Goal: Task Accomplishment & Management: Complete application form

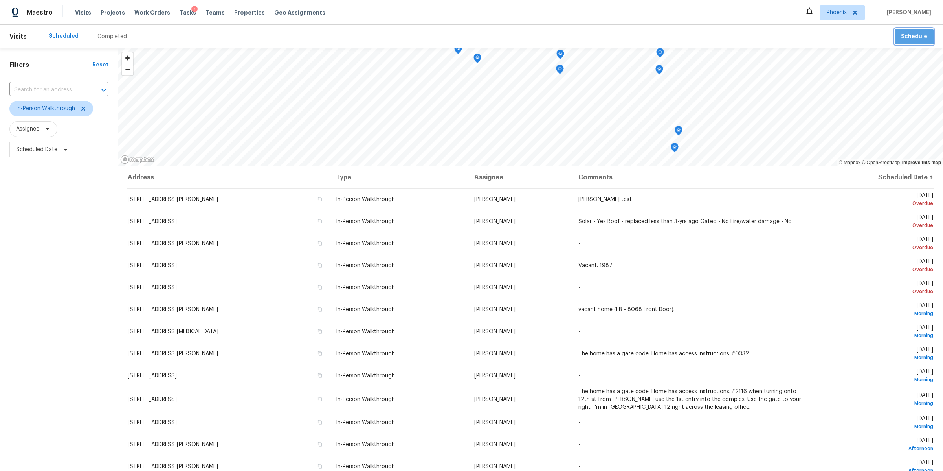
click at [915, 32] on span "Schedule" at bounding box center [914, 37] width 26 height 10
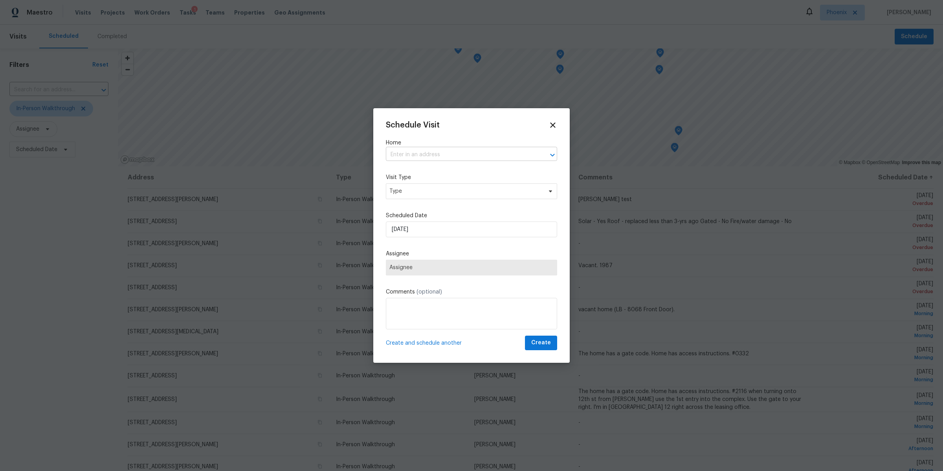
click at [431, 154] on input "text" at bounding box center [460, 155] width 149 height 12
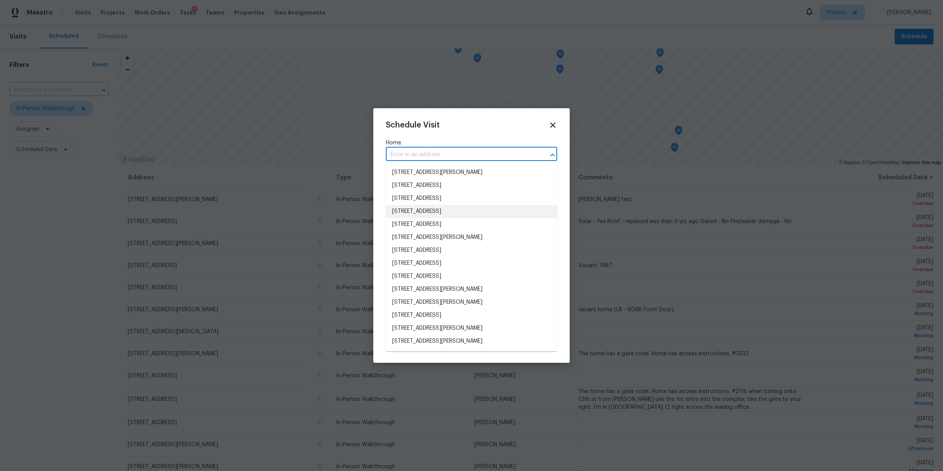
paste input "[STREET_ADDRESS]"
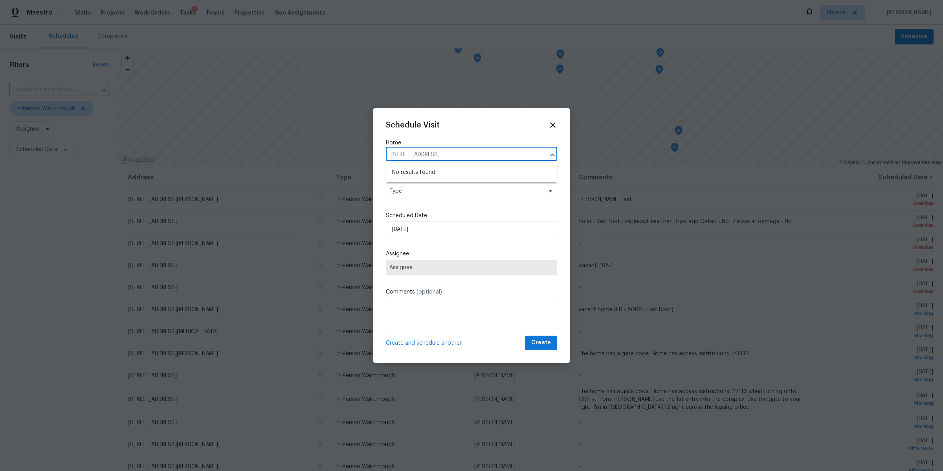
click at [401, 149] on input "[STREET_ADDRESS]" at bounding box center [460, 155] width 149 height 12
click at [403, 151] on input "[STREET_ADDRESS]" at bounding box center [460, 155] width 149 height 12
drag, startPoint x: 402, startPoint y: 153, endPoint x: 499, endPoint y: 155, distance: 97.1
click at [499, 155] on input "[STREET_ADDRESS]" at bounding box center [460, 155] width 149 height 12
type input "17111"
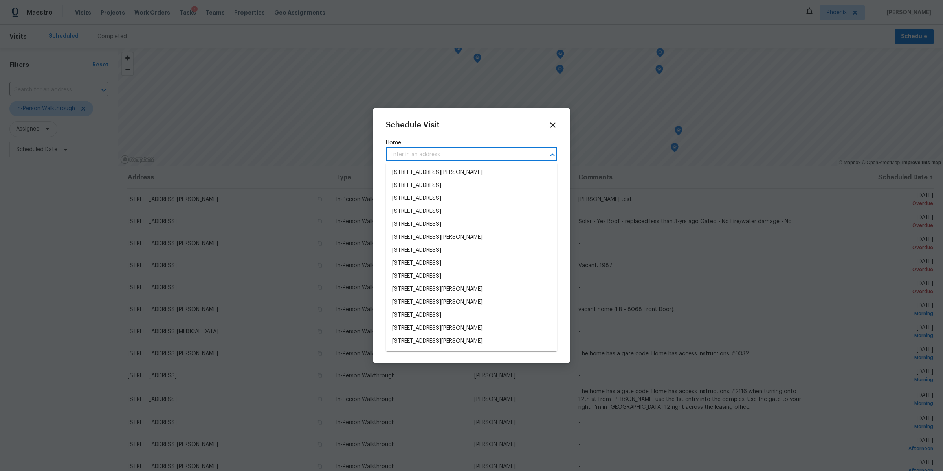
scroll to position [1099, 0]
paste input "3bed1a75-0e78-5872-87e0-b2ea90016fb2"
type input "3bed1a75-0e78-5872-87e0-b2ea90016fb2"
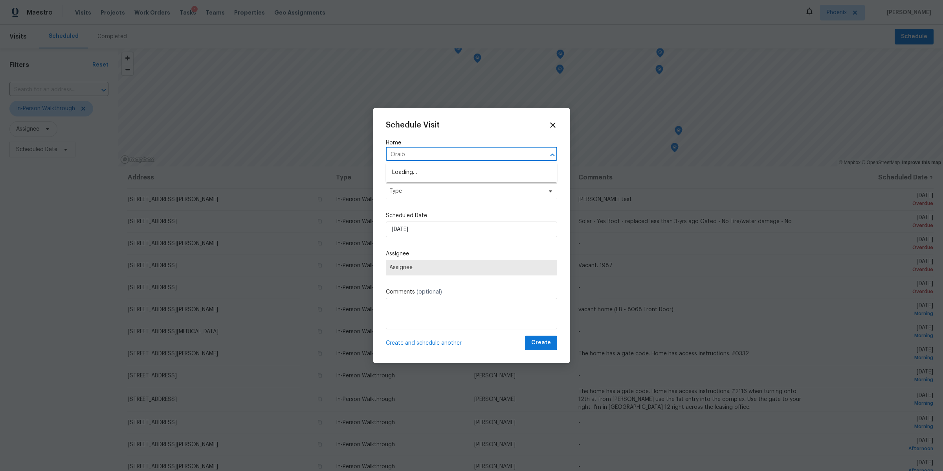
type input "Oraibi"
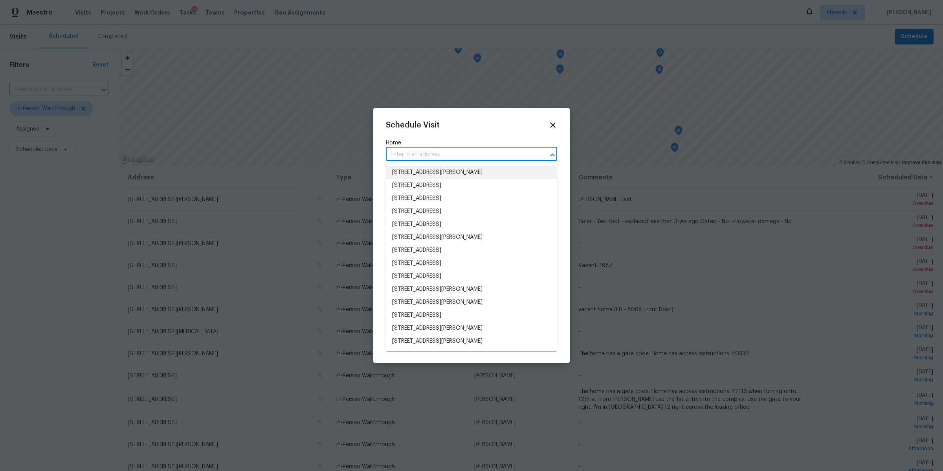
paste input "3414 E Oraibi"
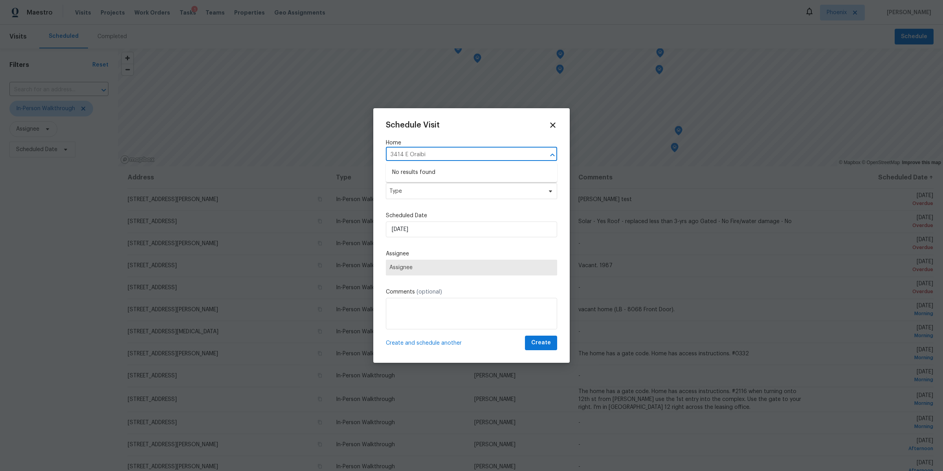
click at [406, 154] on input "3414 E Oraibi" at bounding box center [460, 155] width 149 height 12
type input "3414 E"
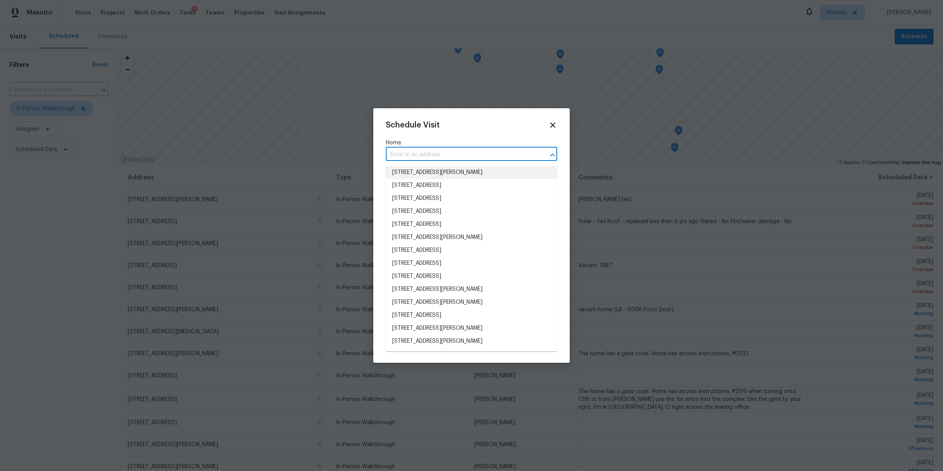
click at [454, 173] on li "[STREET_ADDRESS][PERSON_NAME]" at bounding box center [471, 172] width 171 height 13
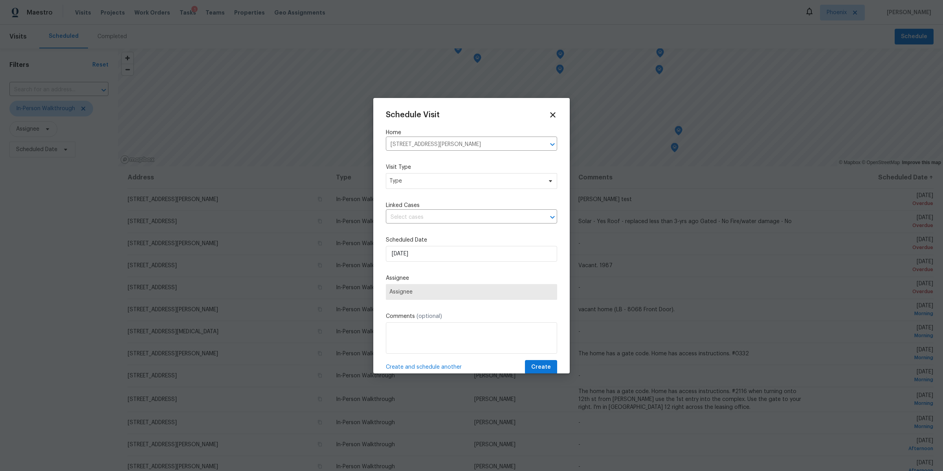
click at [410, 153] on div "Schedule Visit Home [STREET_ADDRESS][PERSON_NAME] ​ Visit Type Type Linked Case…" at bounding box center [471, 242] width 171 height 264
click at [409, 140] on input "[STREET_ADDRESS][PERSON_NAME]" at bounding box center [460, 144] width 149 height 12
click at [496, 144] on input "[STREET_ADDRESS][PERSON_NAME]" at bounding box center [460, 144] width 149 height 12
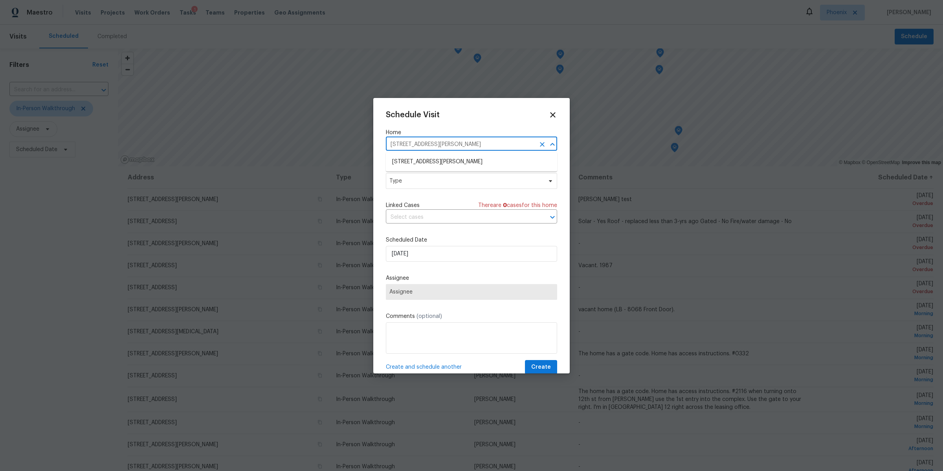
click at [496, 144] on input "[STREET_ADDRESS][PERSON_NAME]" at bounding box center [460, 144] width 149 height 12
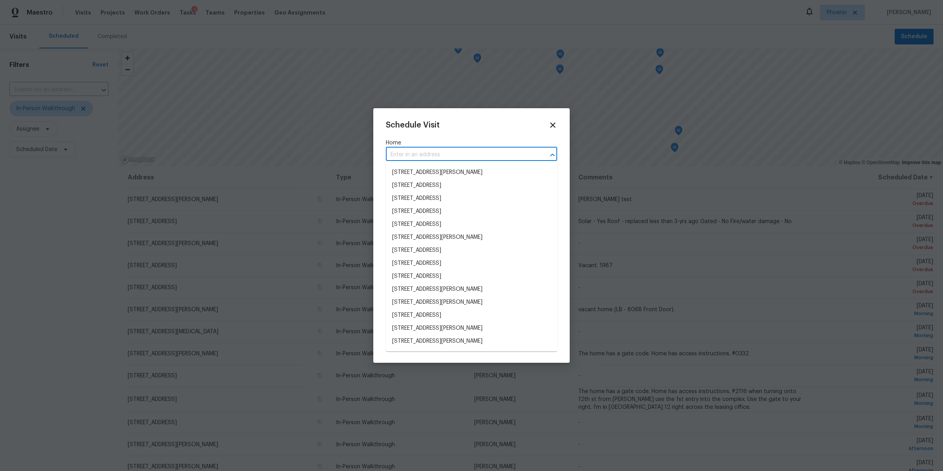
click at [486, 152] on input "text" at bounding box center [460, 155] width 149 height 12
click at [476, 275] on li "[STREET_ADDRESS][PERSON_NAME]" at bounding box center [471, 276] width 171 height 13
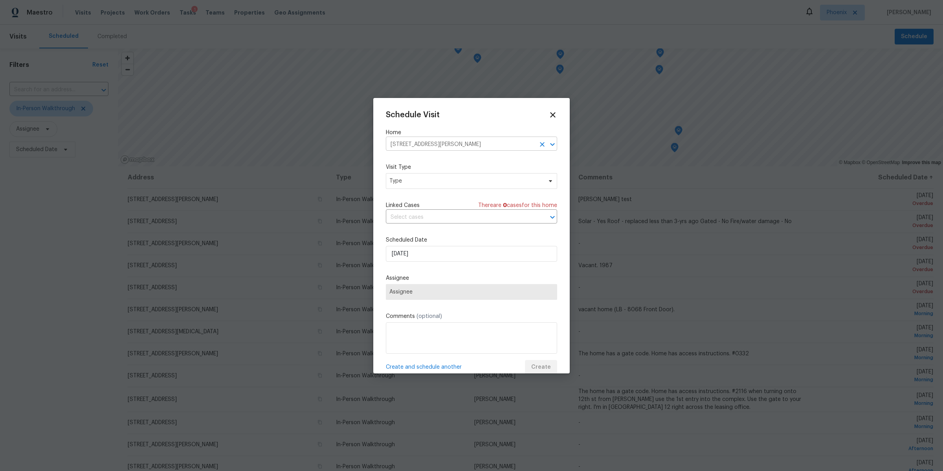
click at [457, 142] on input "[STREET_ADDRESS][PERSON_NAME]" at bounding box center [460, 144] width 149 height 12
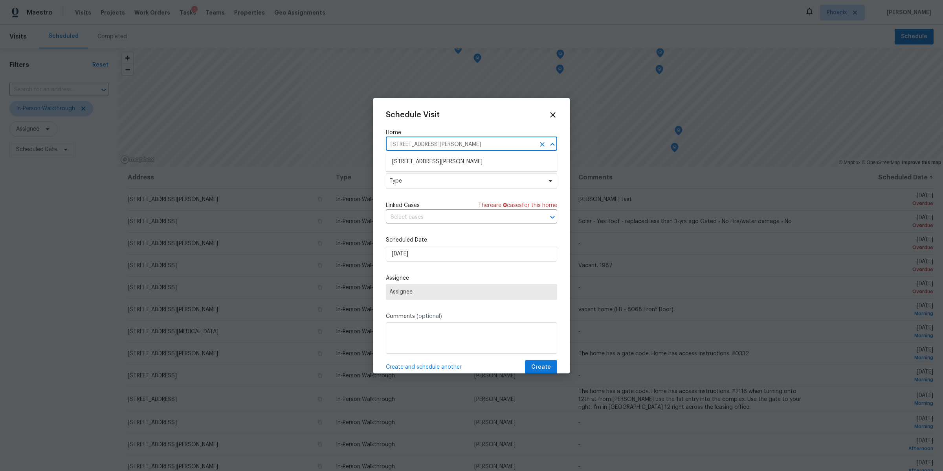
click at [457, 142] on input "[STREET_ADDRESS][PERSON_NAME]" at bounding box center [460, 144] width 149 height 12
click at [505, 147] on input "[STREET_ADDRESS][PERSON_NAME]" at bounding box center [460, 144] width 149 height 12
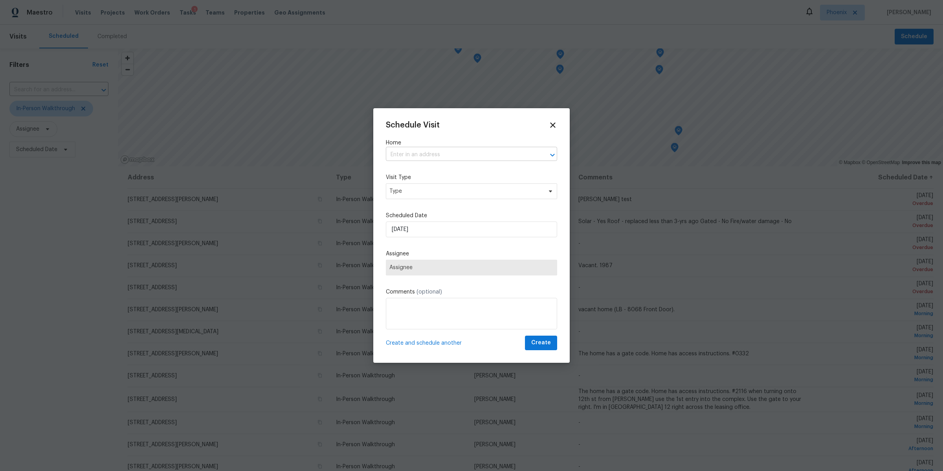
click at [443, 154] on input "text" at bounding box center [460, 155] width 149 height 12
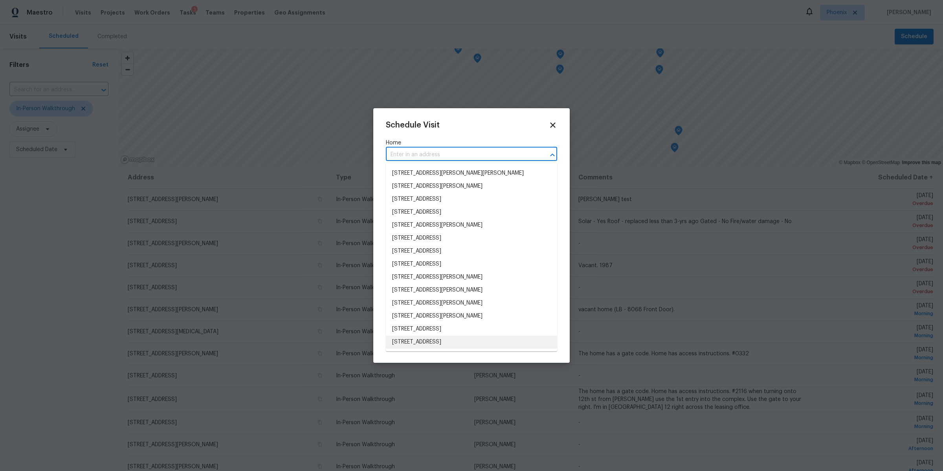
click at [442, 340] on li "[STREET_ADDRESS]" at bounding box center [471, 341] width 171 height 13
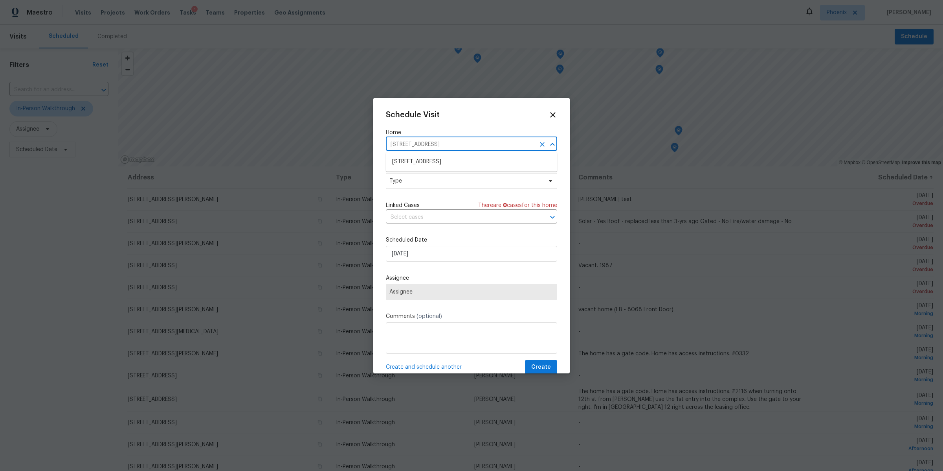
click at [410, 144] on input "[STREET_ADDRESS]" at bounding box center [460, 144] width 149 height 12
click at [509, 147] on input "[STREET_ADDRESS]" at bounding box center [460, 144] width 149 height 12
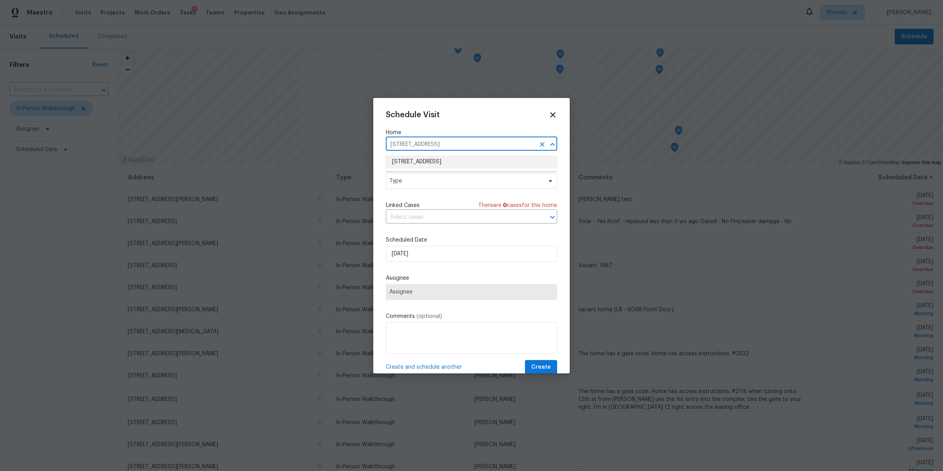
click at [509, 147] on input "[STREET_ADDRESS]" at bounding box center [460, 144] width 149 height 12
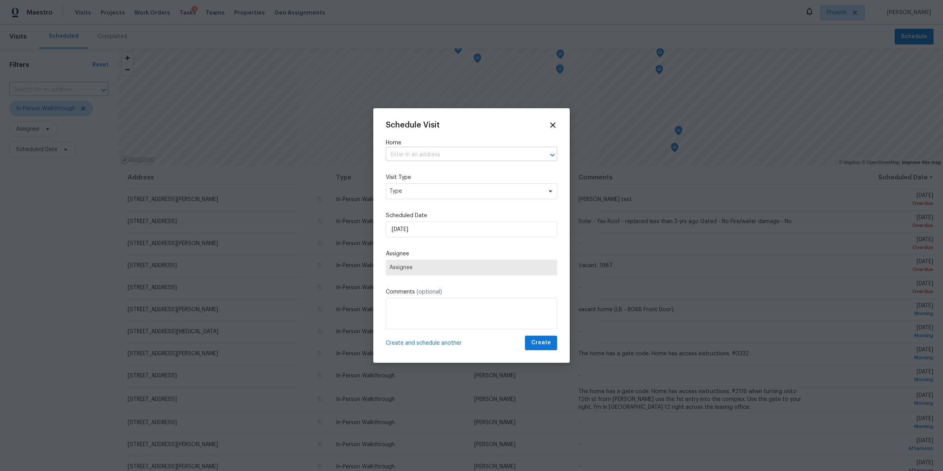
click at [473, 154] on input "text" at bounding box center [460, 155] width 149 height 12
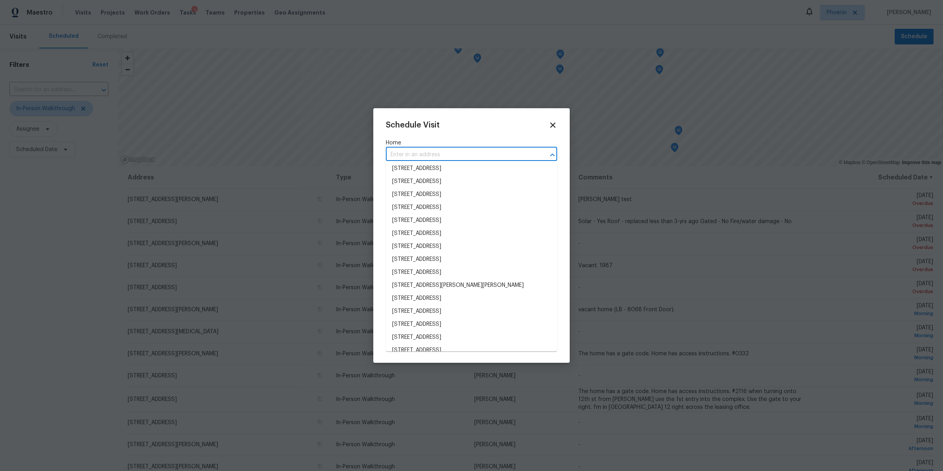
scroll to position [924, 0]
click at [490, 298] on li "[STREET_ADDRESS]" at bounding box center [471, 298] width 171 height 13
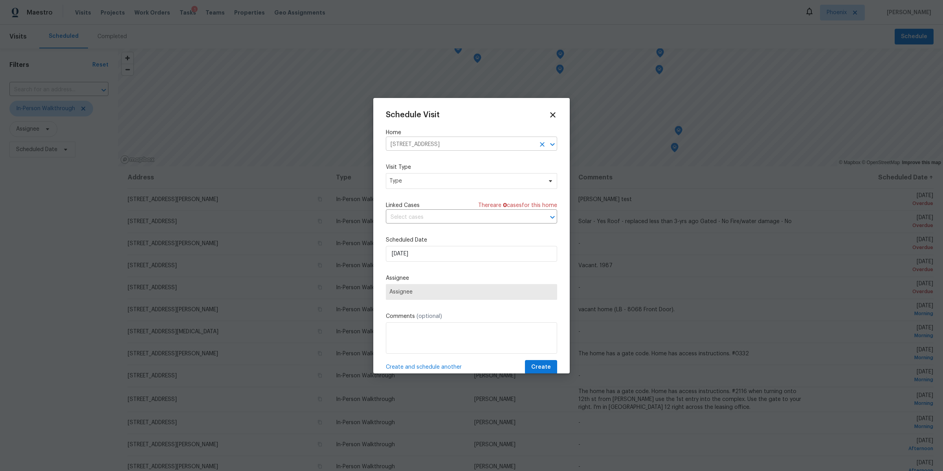
click at [408, 146] on input "[STREET_ADDRESS]" at bounding box center [460, 144] width 149 height 12
click at [496, 142] on input "[STREET_ADDRESS]" at bounding box center [460, 144] width 149 height 12
click at [496, 144] on input "[STREET_ADDRESS]" at bounding box center [460, 144] width 149 height 12
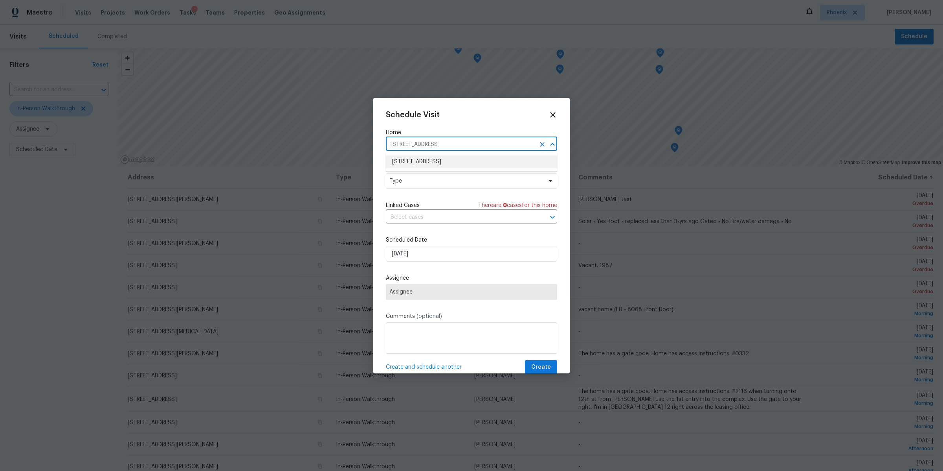
click at [496, 144] on input "[STREET_ADDRESS]" at bounding box center [460, 144] width 149 height 12
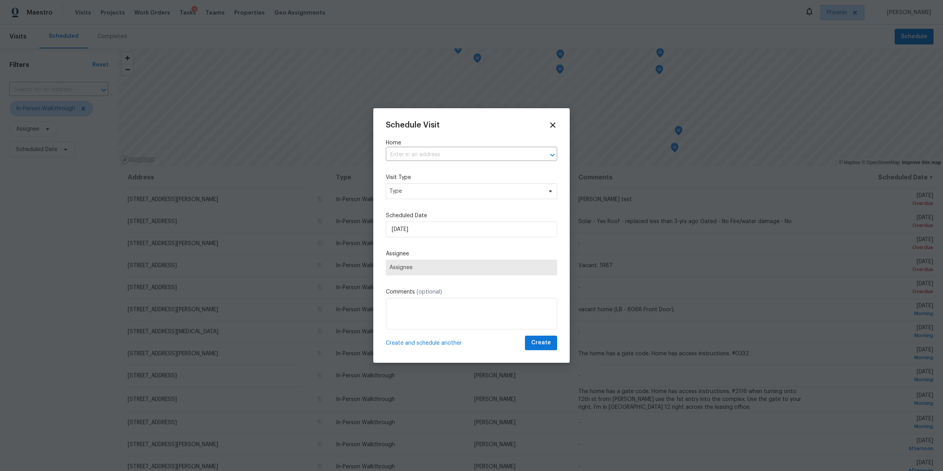
click at [386, 170] on div "Schedule Visit Home ​ Visit Type Type Scheduled Date [DATE] Assignee Assignee C…" at bounding box center [471, 235] width 171 height 229
click at [542, 149] on div "​" at bounding box center [471, 155] width 171 height 12
type input "4208 S"
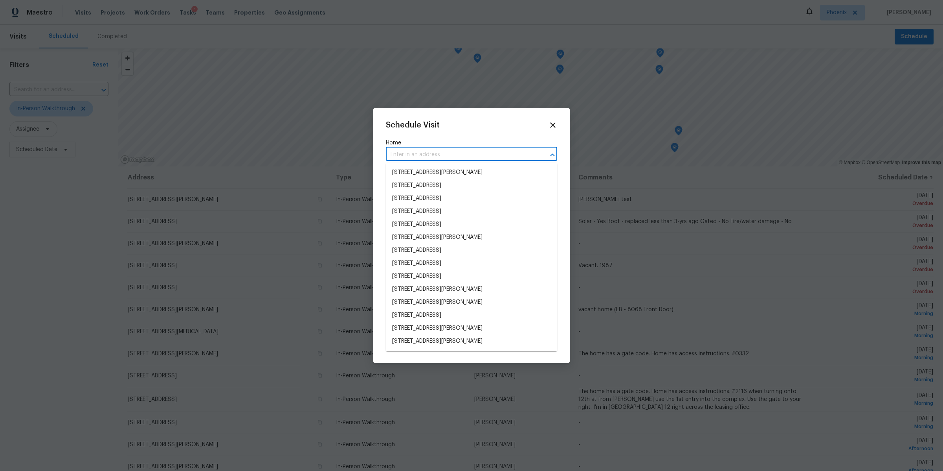
paste input "[STREET_ADDRESS]"
type input "[STREET_ADDRESS]"
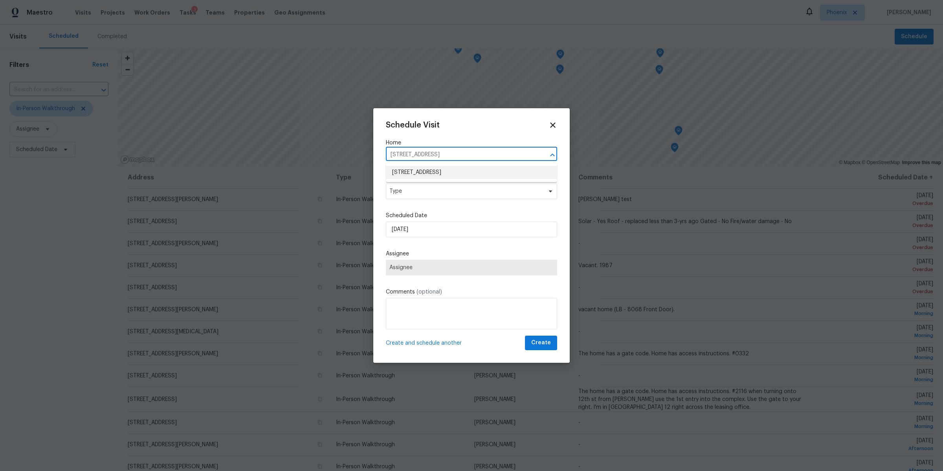
click at [476, 168] on li "[STREET_ADDRESS]" at bounding box center [471, 172] width 171 height 13
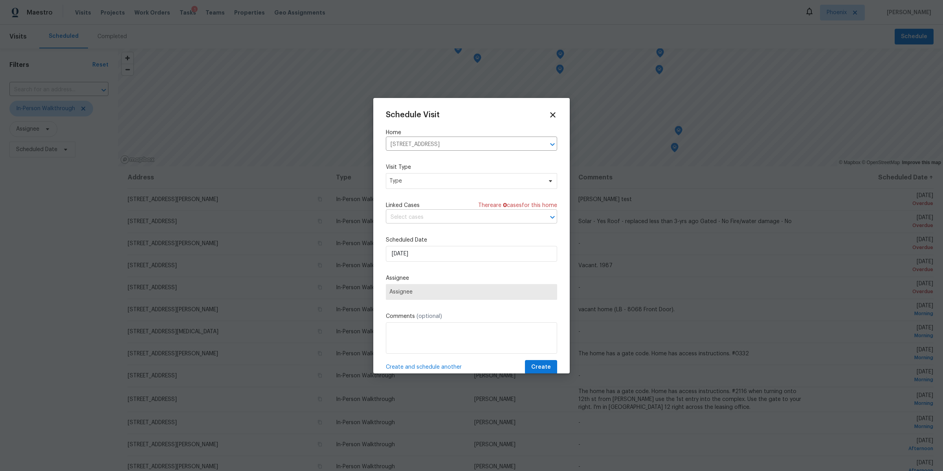
click at [498, 219] on input "text" at bounding box center [460, 217] width 149 height 12
click at [496, 219] on input "text" at bounding box center [460, 217] width 149 height 12
click at [456, 193] on div "Schedule Visit Home [STREET_ADDRESS] ​ Visit Type Type Linked Cases There are 0…" at bounding box center [471, 242] width 171 height 264
click at [483, 181] on span "Type" at bounding box center [466, 181] width 153 height 8
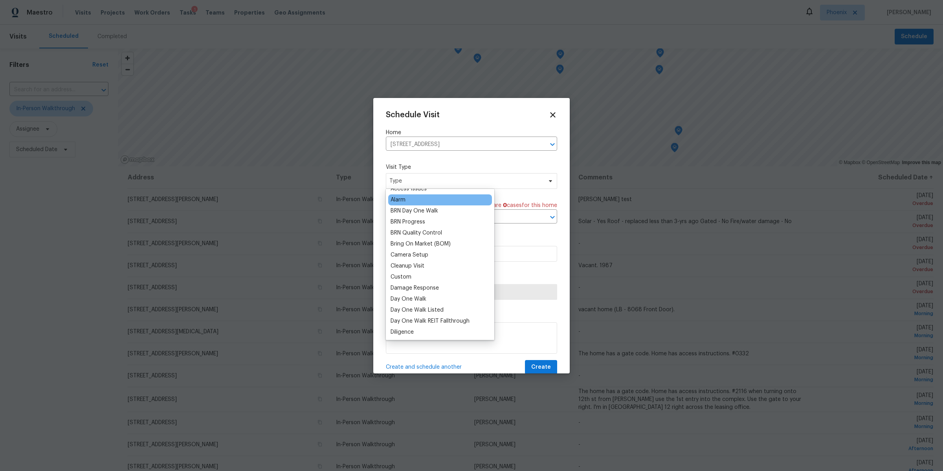
scroll to position [0, 0]
click at [514, 195] on div "Schedule Visit Home [STREET_ADDRESS] ​ Visit Type Type Linked Cases There are 0…" at bounding box center [471, 242] width 171 height 264
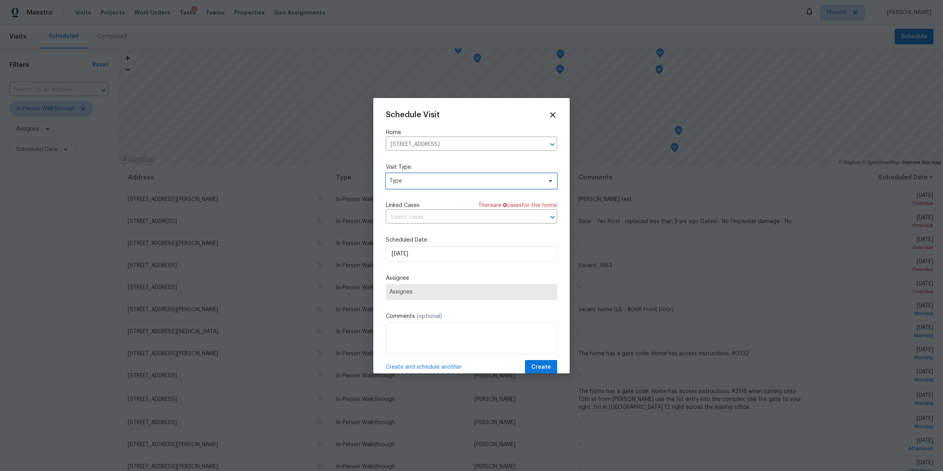
click at [482, 176] on span "Type" at bounding box center [471, 181] width 171 height 16
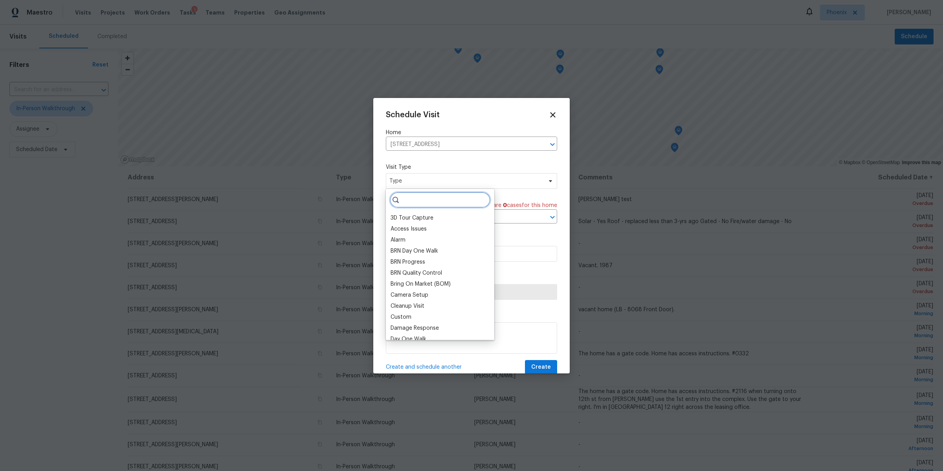
click at [447, 206] on input "search" at bounding box center [440, 200] width 101 height 16
type input "in"
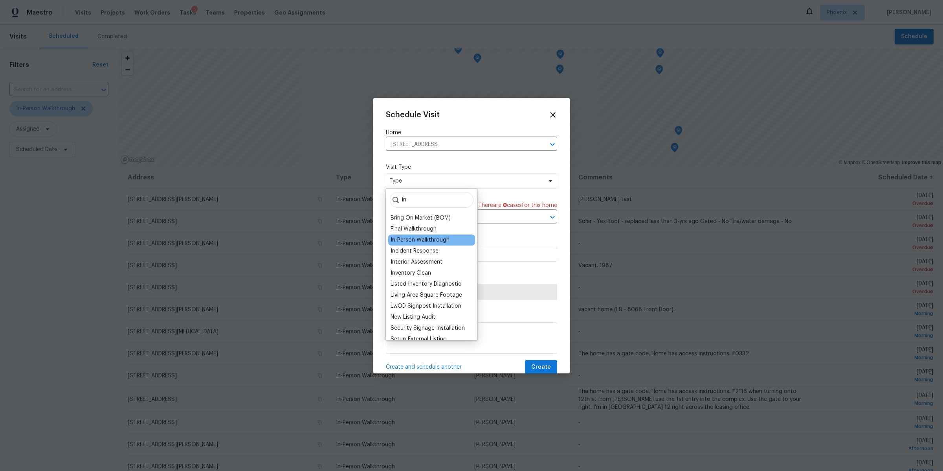
click at [415, 236] on div "In-Person Walkthrough" at bounding box center [420, 240] width 59 height 8
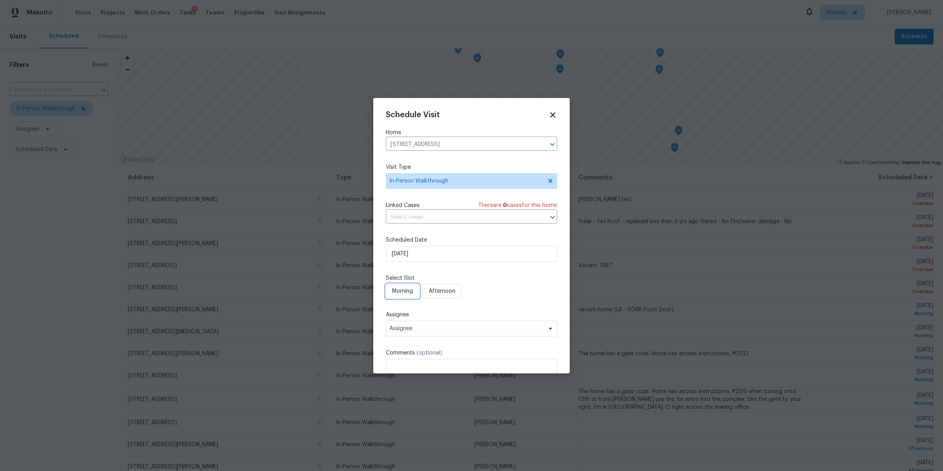
click at [401, 287] on span "Morning" at bounding box center [402, 291] width 21 height 10
click at [431, 327] on span "Assignee" at bounding box center [467, 328] width 154 height 6
type input "d"
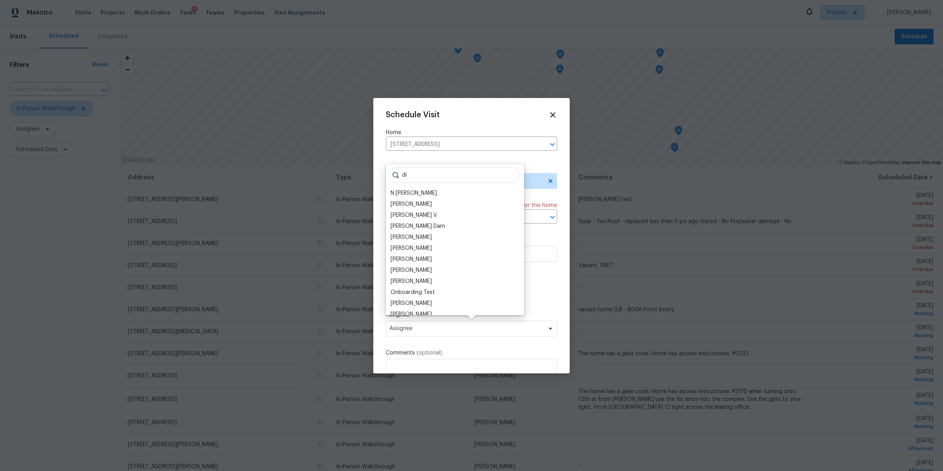
type input "d"
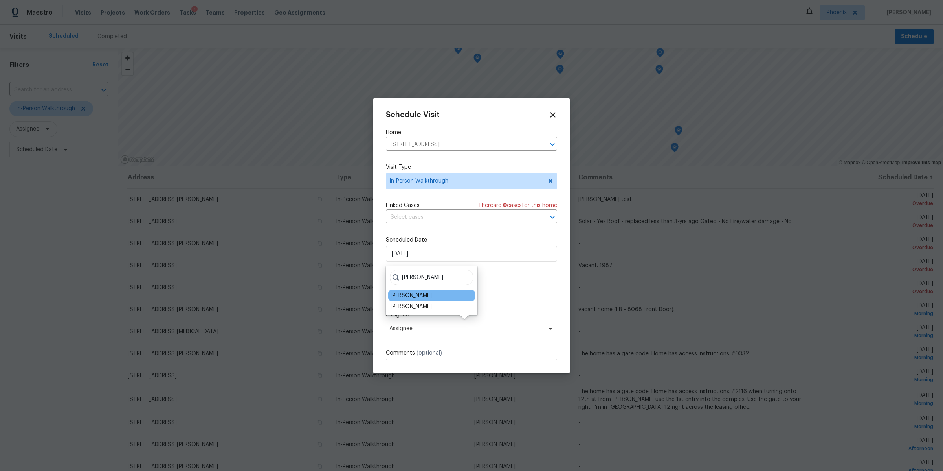
type input "[PERSON_NAME]"
click at [422, 299] on div "[PERSON_NAME]" at bounding box center [431, 295] width 87 height 11
click at [445, 293] on div "[PERSON_NAME]" at bounding box center [431, 295] width 87 height 11
click at [411, 294] on div "[PERSON_NAME]" at bounding box center [411, 295] width 41 height 8
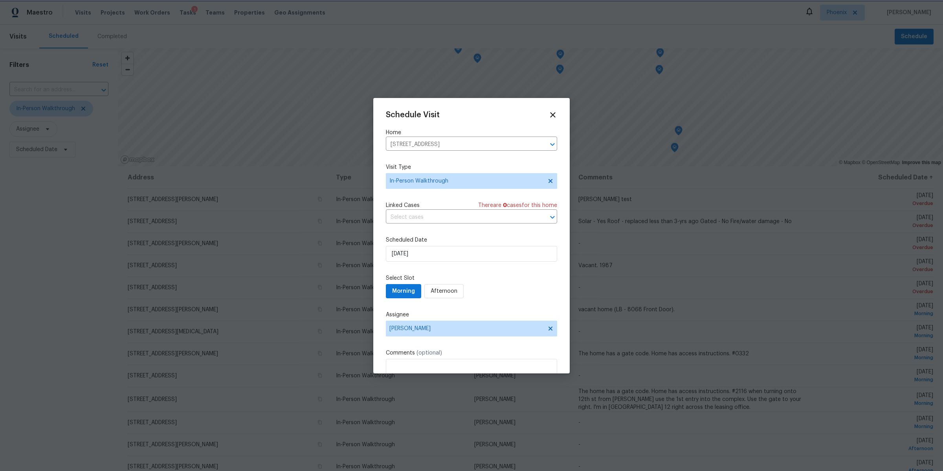
scroll to position [50, 0]
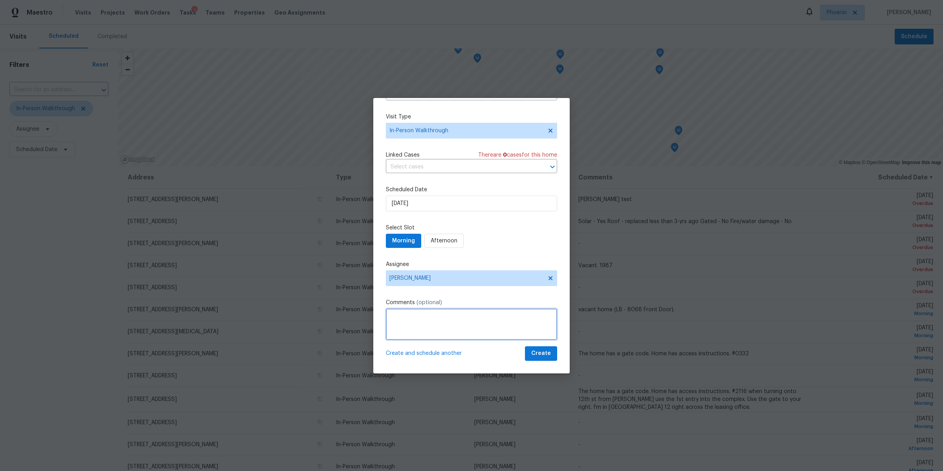
click at [463, 324] on textarea at bounding box center [471, 323] width 171 height 31
type textarea "[PERSON_NAME] Test 2 (new IPW)"
click at [535, 354] on span "Create" at bounding box center [541, 353] width 20 height 10
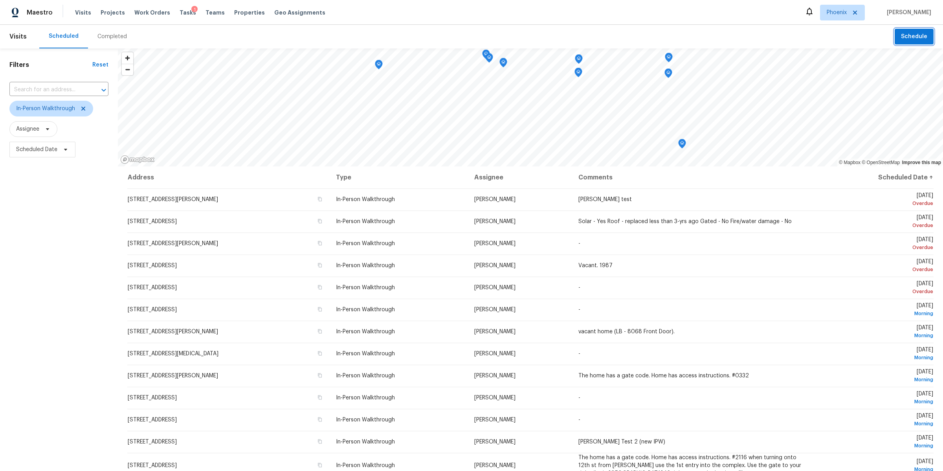
click at [906, 33] on span "Schedule" at bounding box center [914, 37] width 26 height 10
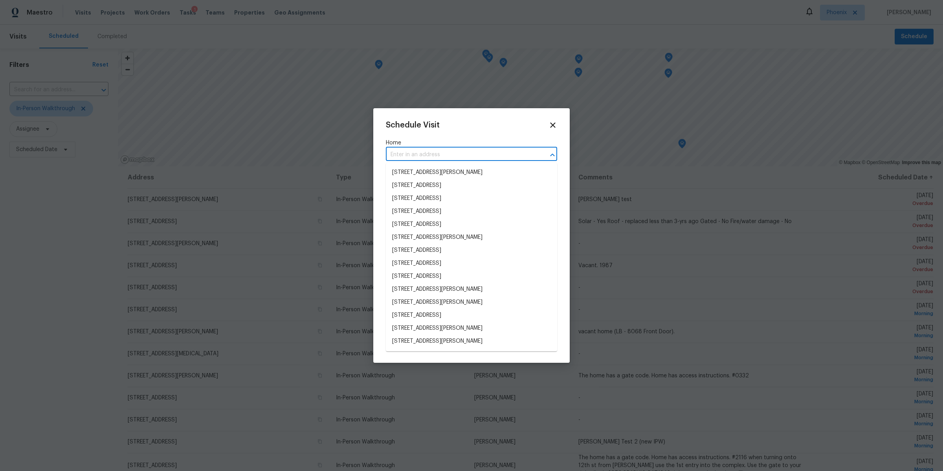
click at [448, 156] on input "text" at bounding box center [460, 155] width 149 height 12
click at [461, 342] on li "[STREET_ADDRESS]" at bounding box center [471, 341] width 171 height 13
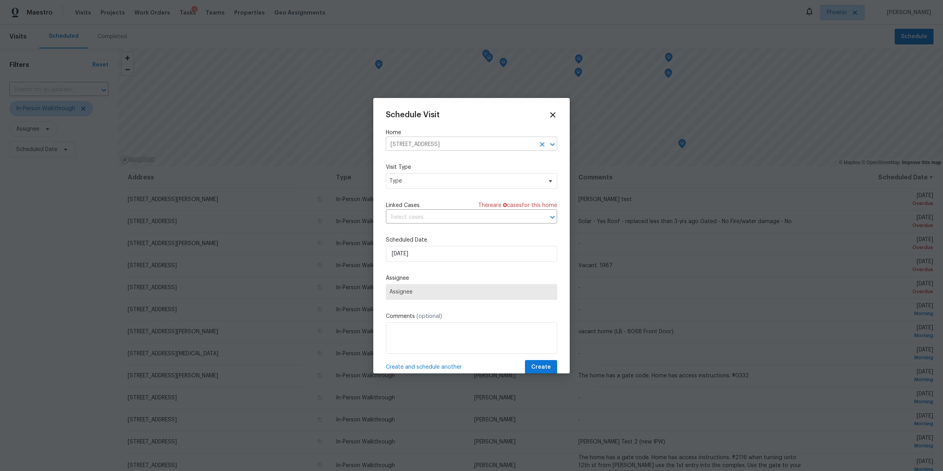
click at [509, 146] on input "[STREET_ADDRESS]" at bounding box center [460, 144] width 149 height 12
click at [539, 145] on icon "Clear" at bounding box center [543, 144] width 8 height 8
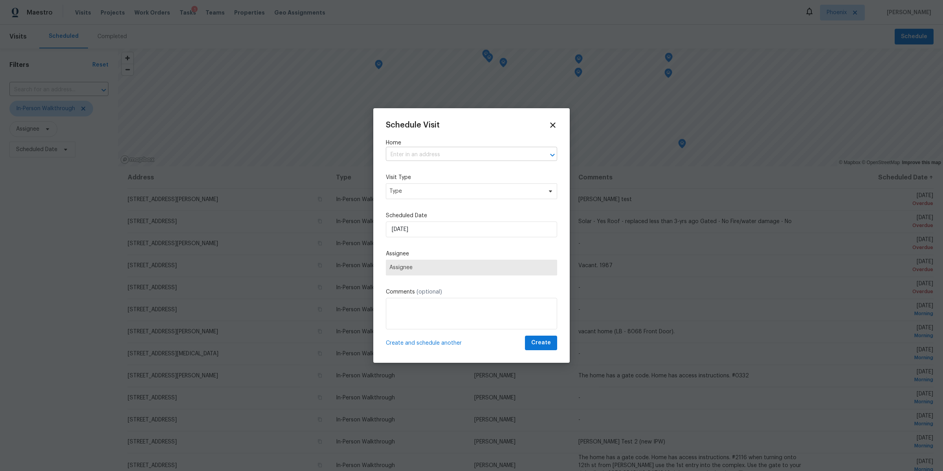
click at [511, 159] on input "text" at bounding box center [460, 155] width 149 height 12
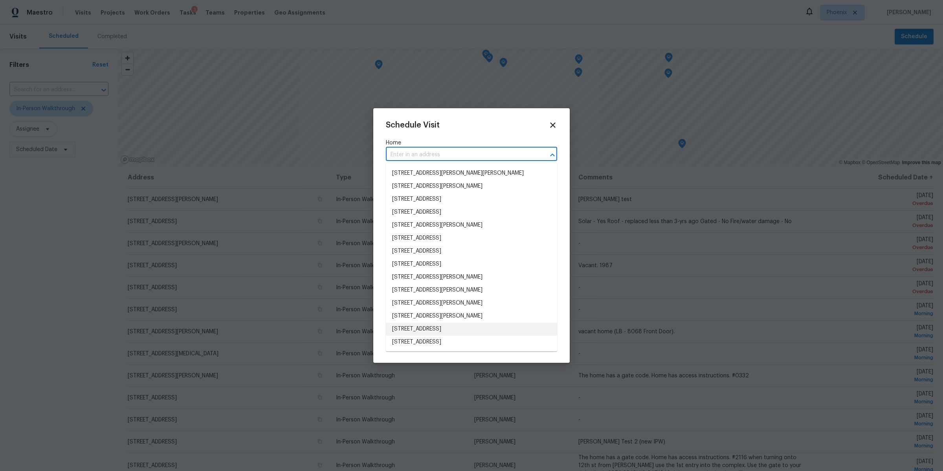
click at [463, 331] on li "[STREET_ADDRESS]" at bounding box center [471, 328] width 171 height 13
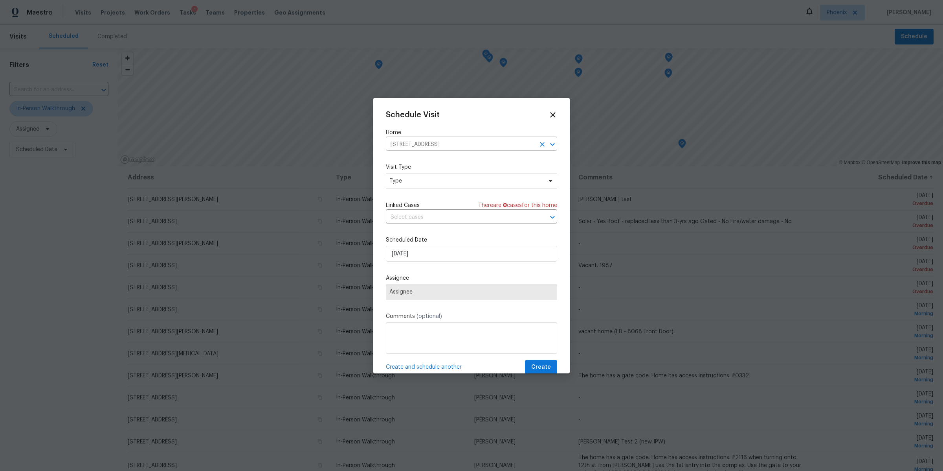
click at [426, 148] on input "[STREET_ADDRESS]" at bounding box center [460, 144] width 149 height 12
click at [460, 145] on input "[STREET_ADDRESS]" at bounding box center [460, 144] width 149 height 12
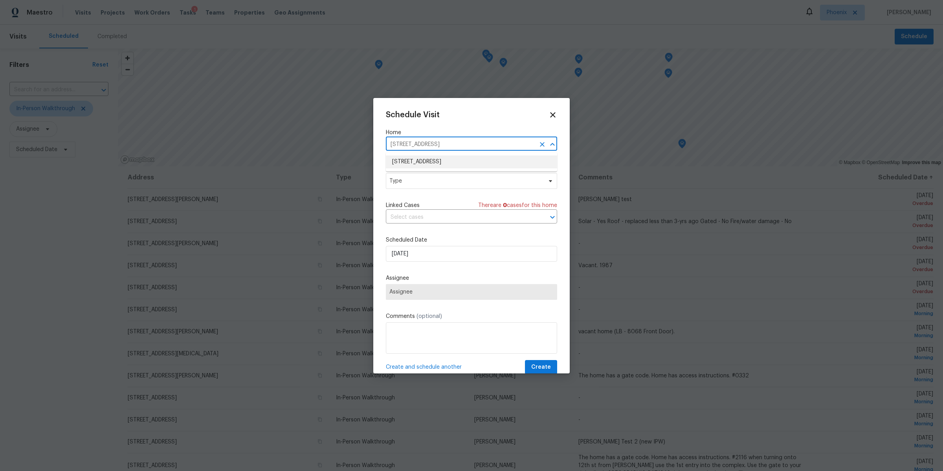
click at [460, 145] on input "[STREET_ADDRESS]" at bounding box center [460, 144] width 149 height 12
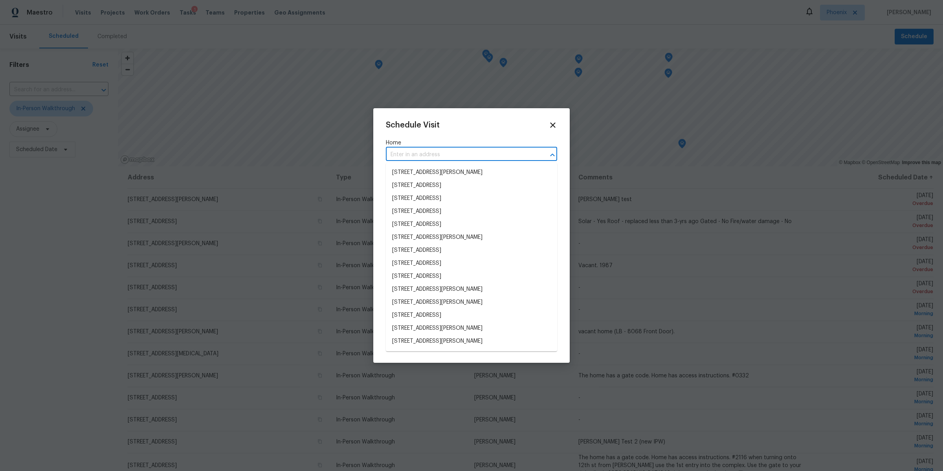
click at [474, 154] on input "text" at bounding box center [460, 155] width 149 height 12
click at [443, 316] on li "[STREET_ADDRESS][PERSON_NAME]" at bounding box center [471, 315] width 171 height 13
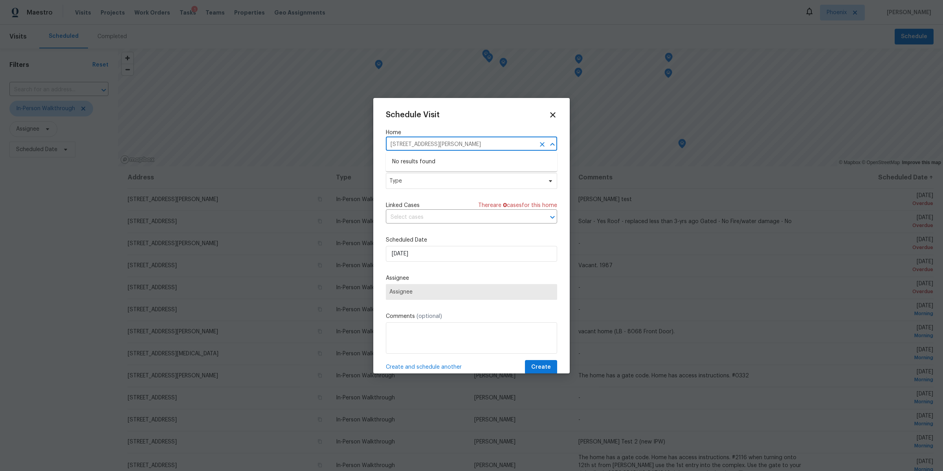
click at [436, 148] on input "[STREET_ADDRESS][PERSON_NAME]" at bounding box center [460, 144] width 149 height 12
click at [544, 143] on icon "Clear" at bounding box center [542, 144] width 5 height 5
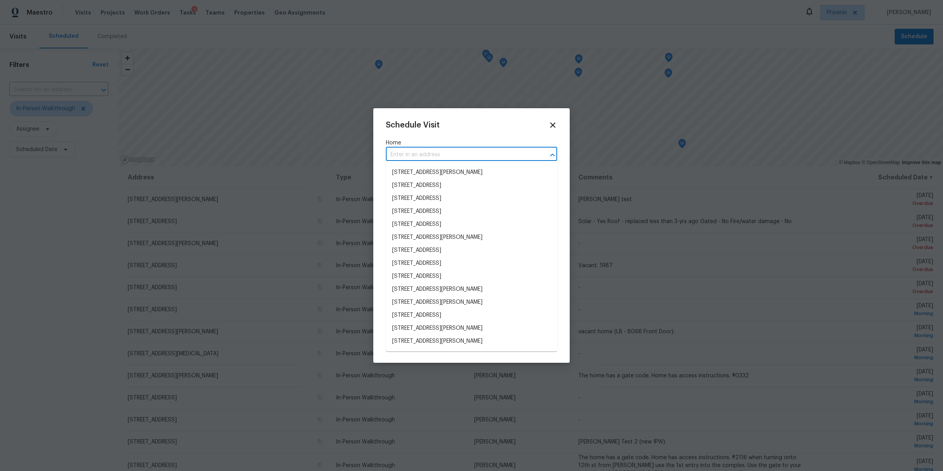
click at [489, 153] on input "text" at bounding box center [460, 155] width 149 height 12
click at [449, 154] on input "text" at bounding box center [460, 155] width 149 height 12
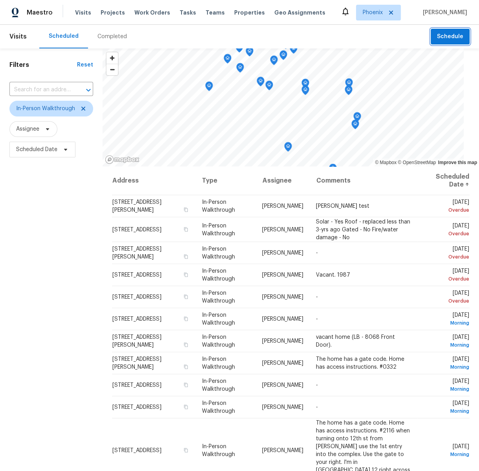
click at [448, 40] on span "Schedule" at bounding box center [450, 37] width 26 height 10
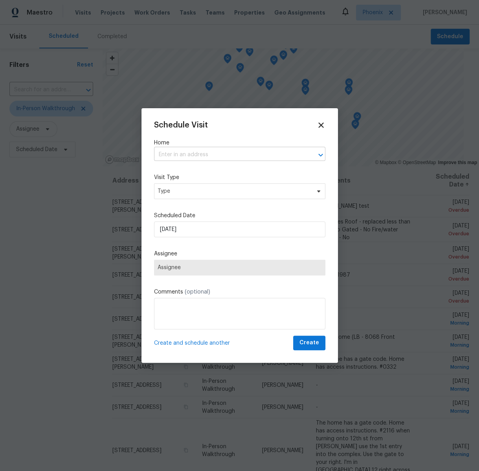
click at [204, 150] on input "text" at bounding box center [228, 155] width 149 height 12
click at [285, 159] on input "text" at bounding box center [228, 155] width 149 height 12
type input "912 W"
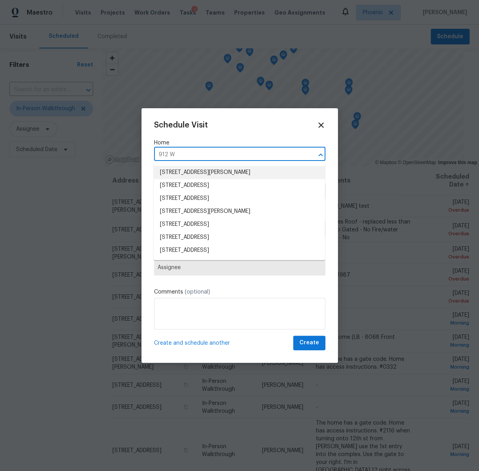
click at [218, 167] on li "912 W Barbados Dr, Gilbert, AZ 85233" at bounding box center [239, 172] width 171 height 13
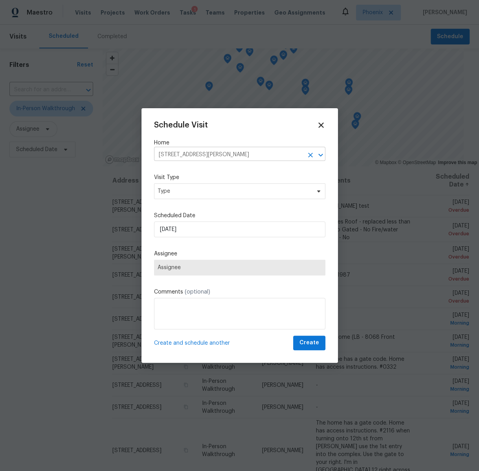
click at [241, 149] on input "912 W Barbados Dr, Gilbert, AZ 85233" at bounding box center [228, 155] width 149 height 12
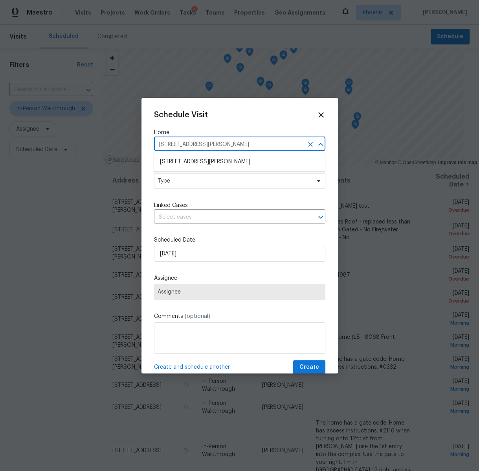
click at [241, 149] on input "912 W Barbados Dr, Gilbert, AZ 85233" at bounding box center [228, 144] width 149 height 12
click at [265, 143] on input "912 W Barbados Dr, Gilbert, AZ 85233" at bounding box center [228, 144] width 149 height 12
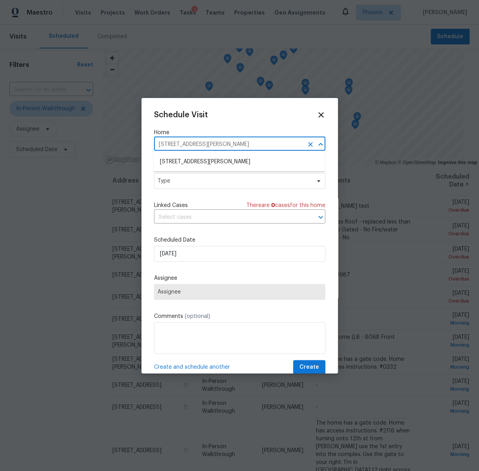
paste input "228 W Raymond St"
paste input "3433 E Cedarwood Ln"
type input "3433 E Cedarwood Ln"
click at [190, 159] on li "3433 E Cedarwood Ln, Phoenix, AZ 85048" at bounding box center [239, 161] width 171 height 13
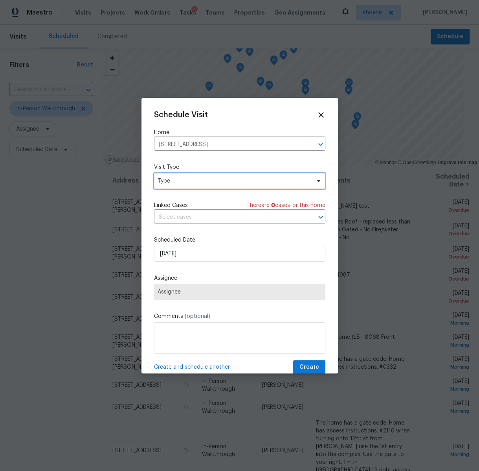
click at [194, 181] on span "Type" at bounding box center [234, 181] width 153 height 8
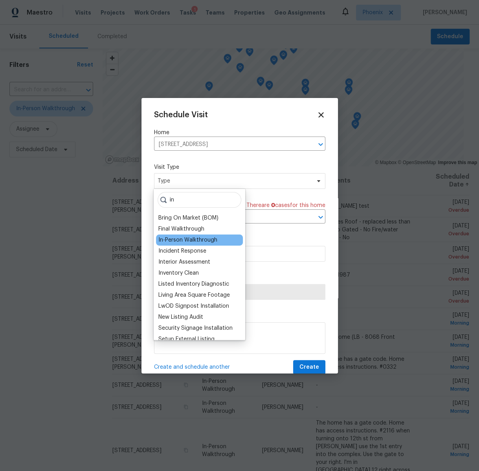
type input "in"
click at [196, 241] on div "In-Person Walkthrough" at bounding box center [187, 240] width 59 height 8
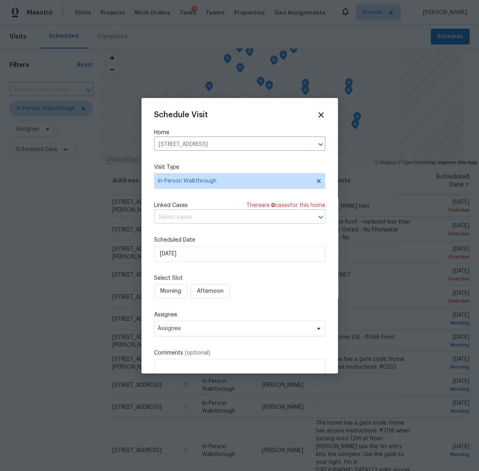
click at [194, 213] on input "text" at bounding box center [228, 217] width 149 height 12
click at [171, 201] on span "Linked Cases" at bounding box center [171, 205] width 34 height 8
click at [180, 290] on span "Morning" at bounding box center [170, 291] width 21 height 10
click at [209, 329] on span "Assignee" at bounding box center [235, 328] width 154 height 6
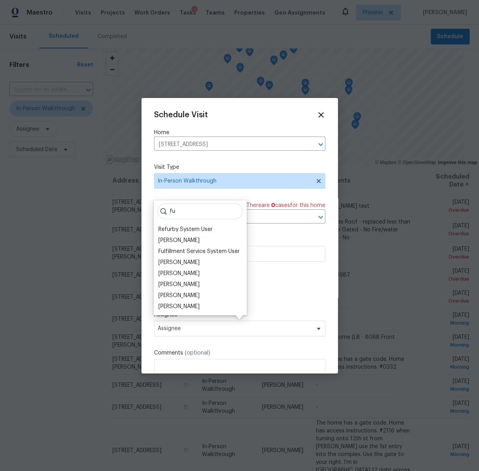
type input "f"
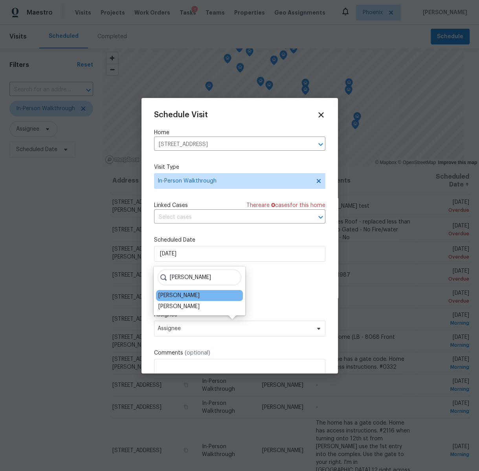
type input "[PERSON_NAME]"
click at [198, 296] on div "[PERSON_NAME]" at bounding box center [199, 295] width 87 height 11
click at [178, 296] on div "[PERSON_NAME]" at bounding box center [178, 295] width 41 height 8
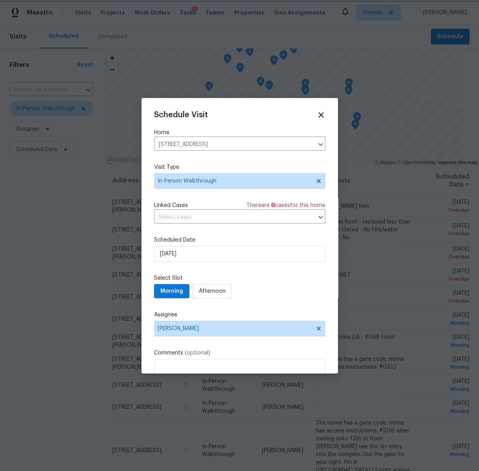
scroll to position [50, 0]
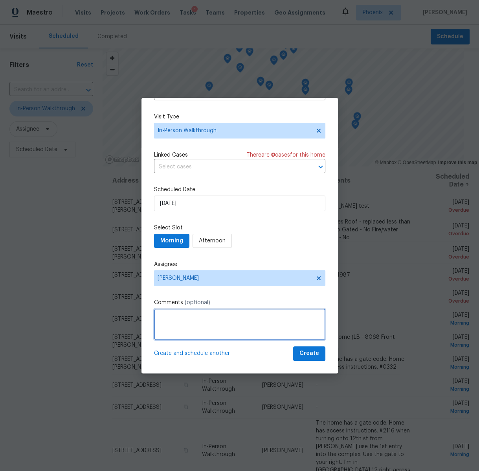
click at [256, 327] on textarea at bounding box center [239, 323] width 171 height 31
type textarea "filip test 3"
click at [307, 347] on button "Create" at bounding box center [309, 353] width 32 height 15
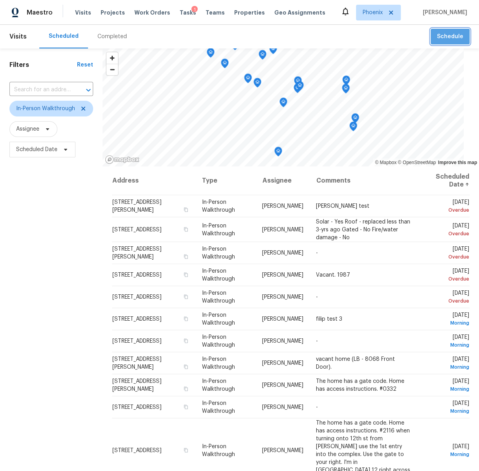
click at [450, 39] on span "Schedule" at bounding box center [450, 37] width 26 height 10
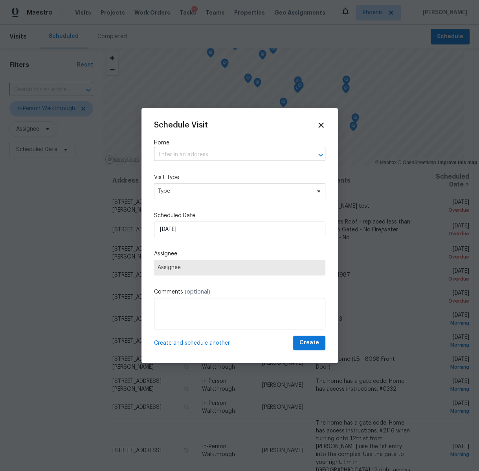
click at [236, 160] on input "text" at bounding box center [228, 155] width 149 height 12
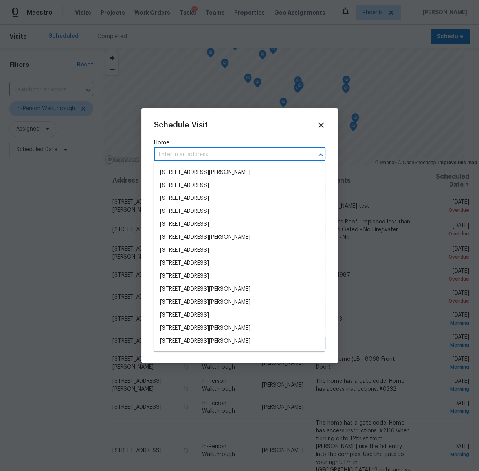
paste input "1194 W Plane Tree Ave"
type input "1194 W Plane Tree Ave"
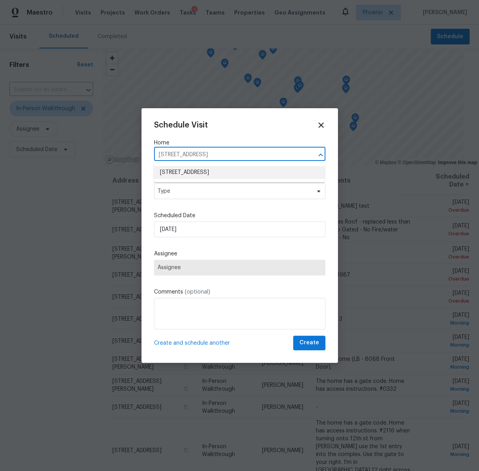
click at [204, 172] on li "1194 W Plane Tree Ave, San Tan Valley, AZ 85140" at bounding box center [239, 172] width 171 height 13
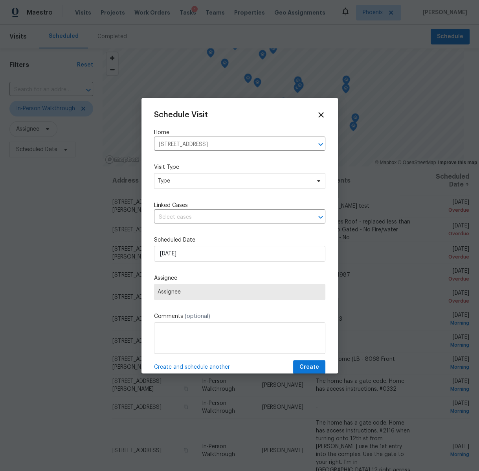
click at [182, 191] on div "Schedule Visit Home 1194 W Plane Tree Ave, San Tan Valley, AZ 85140 ​ Visit Typ…" at bounding box center [239, 242] width 171 height 264
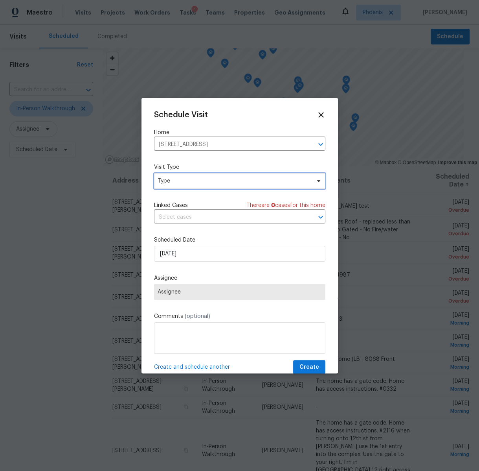
click at [175, 184] on span "Type" at bounding box center [234, 181] width 153 height 8
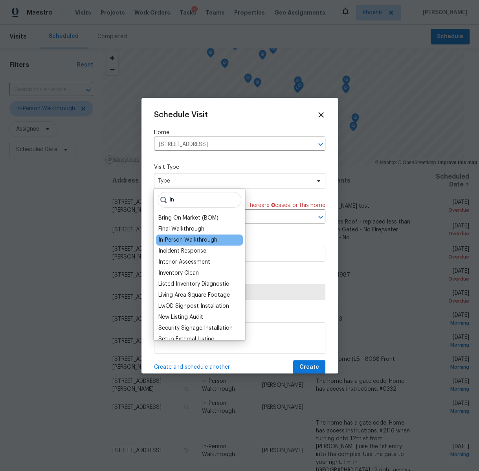
type input "in"
click at [179, 240] on div "In-Person Walkthrough" at bounding box center [187, 240] width 59 height 8
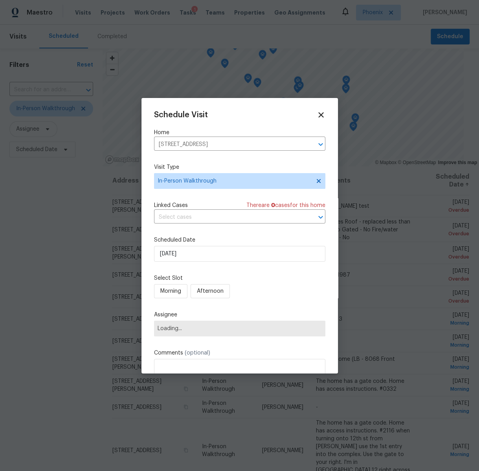
click at [174, 226] on div "Schedule Visit Home 1194 W Plane Tree Ave, San Tan Valley, AZ 85140 ​ Visit Typ…" at bounding box center [239, 260] width 171 height 300
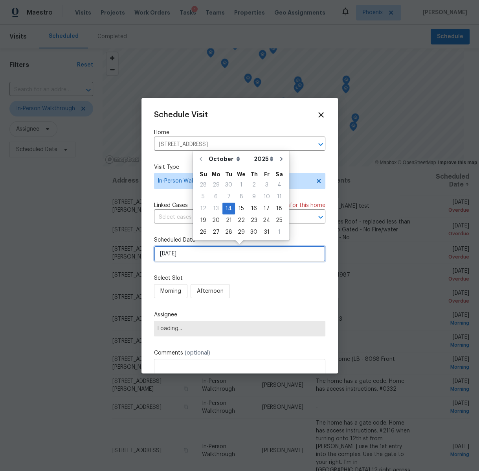
click at [198, 256] on input "[DATE]" at bounding box center [239, 254] width 171 height 16
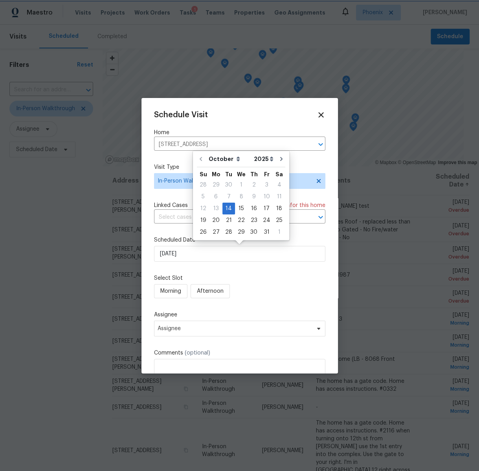
click at [272, 273] on div "Schedule Visit Home 1194 W Plane Tree Ave, San Tan Valley, AZ 85140 ​ Visit Typ…" at bounding box center [239, 260] width 171 height 300
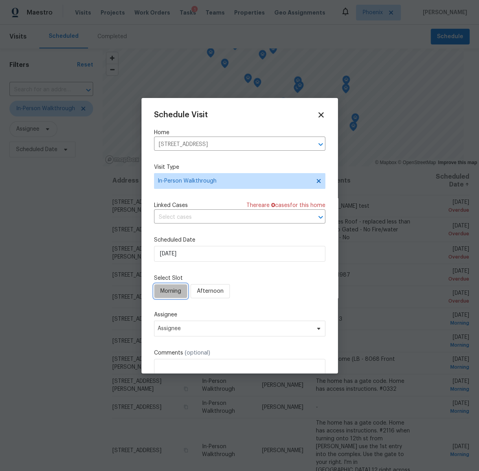
click at [174, 291] on span "Morning" at bounding box center [170, 291] width 21 height 10
click at [191, 327] on span "Assignee" at bounding box center [235, 328] width 154 height 6
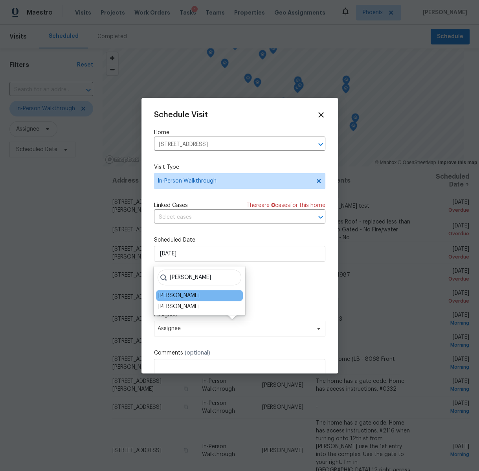
type input "[PERSON_NAME]"
click at [180, 292] on div "[PERSON_NAME]" at bounding box center [178, 295] width 41 height 8
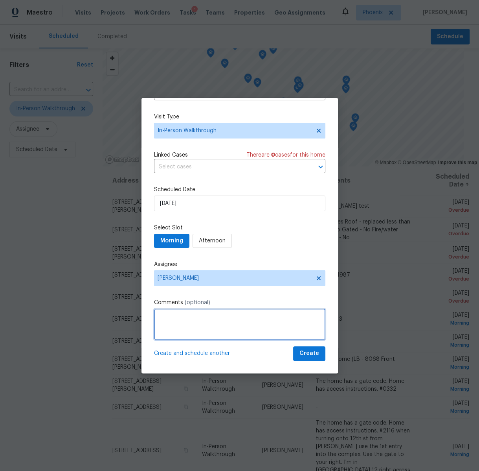
click at [225, 316] on textarea at bounding box center [239, 323] width 171 height 31
type textarea "f test 4"
click at [305, 353] on span "Create" at bounding box center [310, 353] width 20 height 10
